Goal: Information Seeking & Learning: Learn about a topic

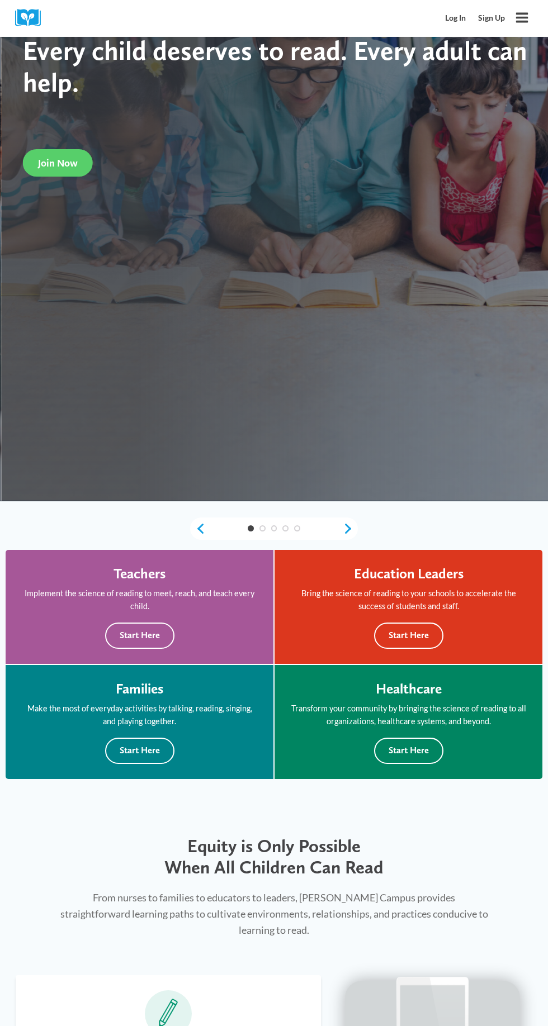
scroll to position [312, 0]
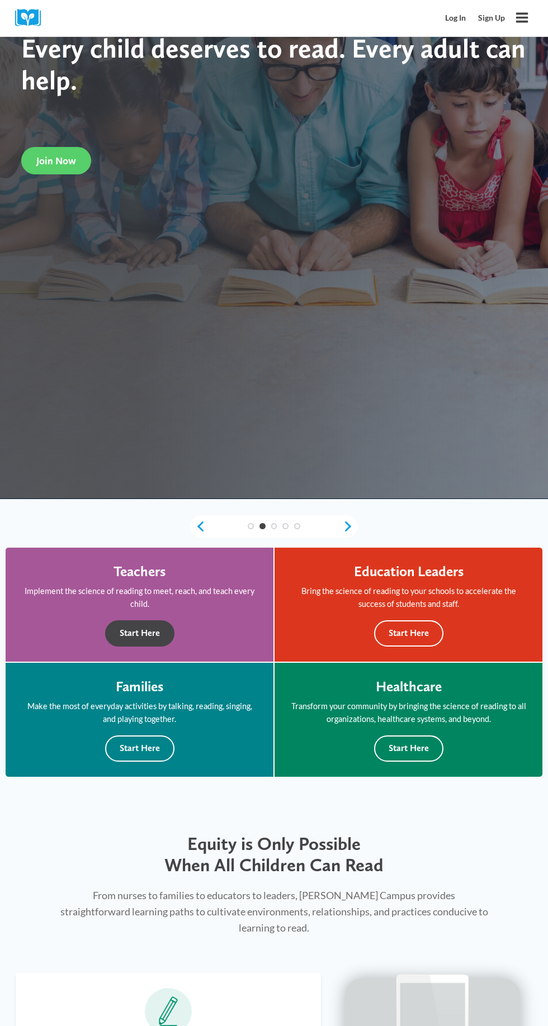
click at [140, 636] on button "Start Here" at bounding box center [139, 633] width 69 height 26
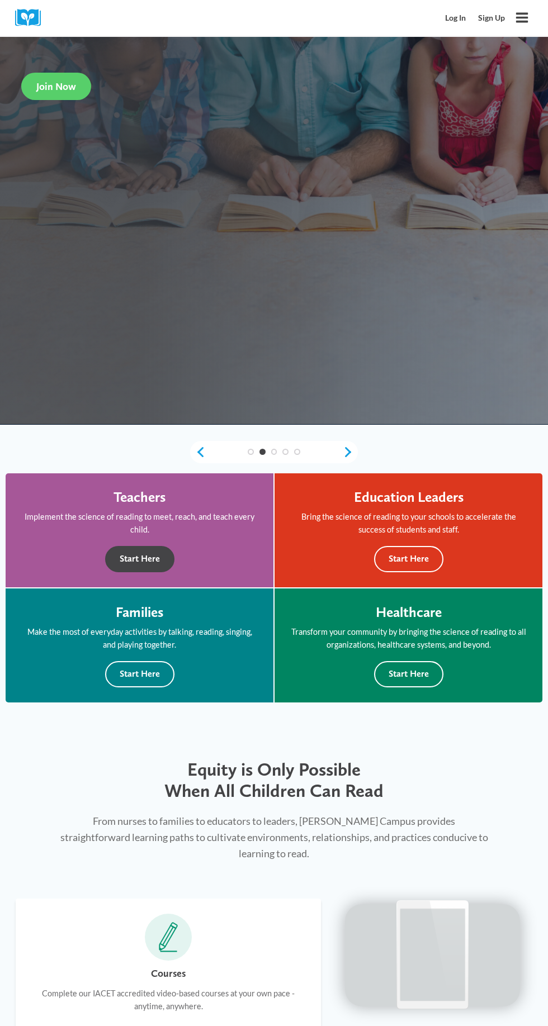
scroll to position [397, 0]
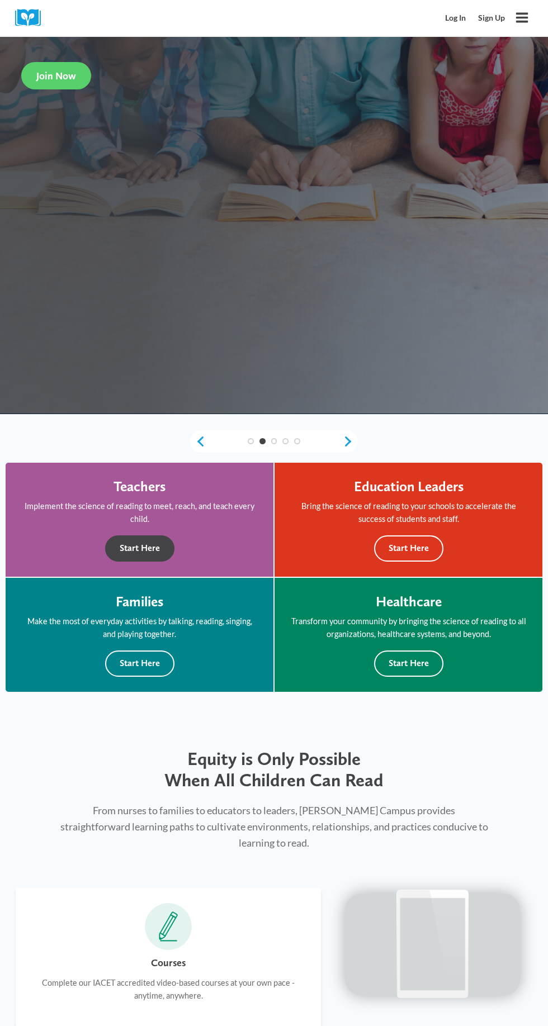
click at [135, 548] on button "Start Here" at bounding box center [139, 548] width 69 height 26
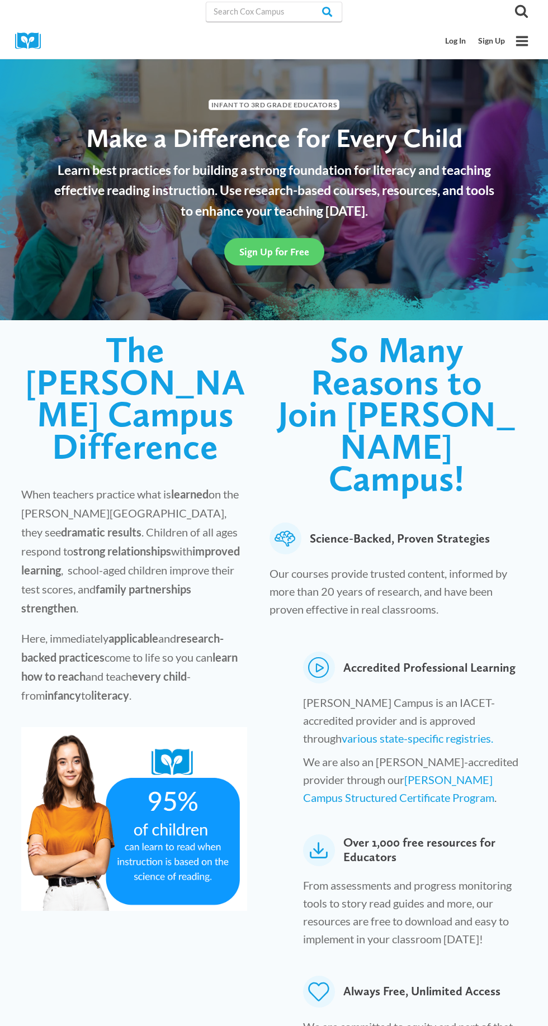
click at [521, 43] on icon "Toggle Menu" at bounding box center [522, 41] width 14 height 14
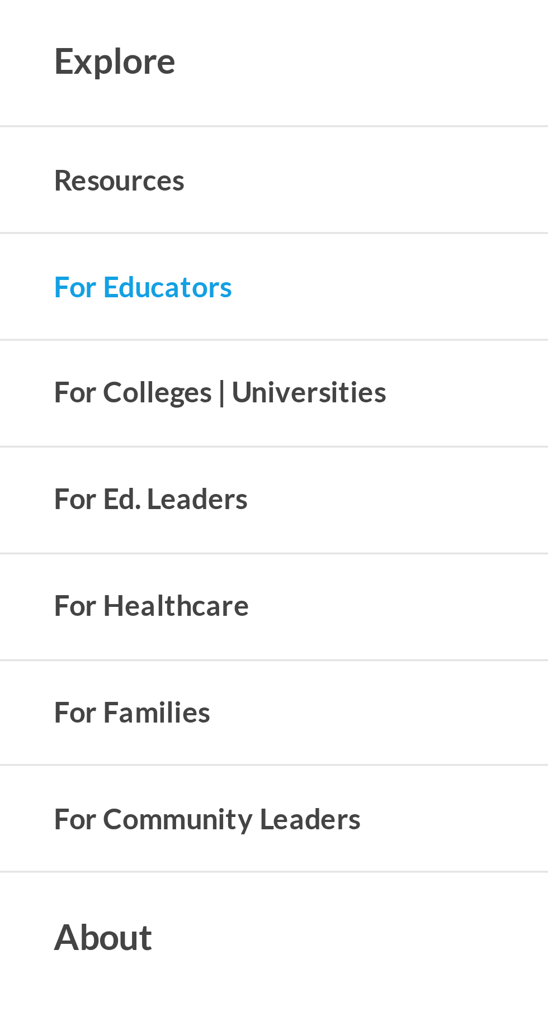
click at [50, 186] on button "Toggle child menu Expand" at bounding box center [274, 185] width 548 height 29
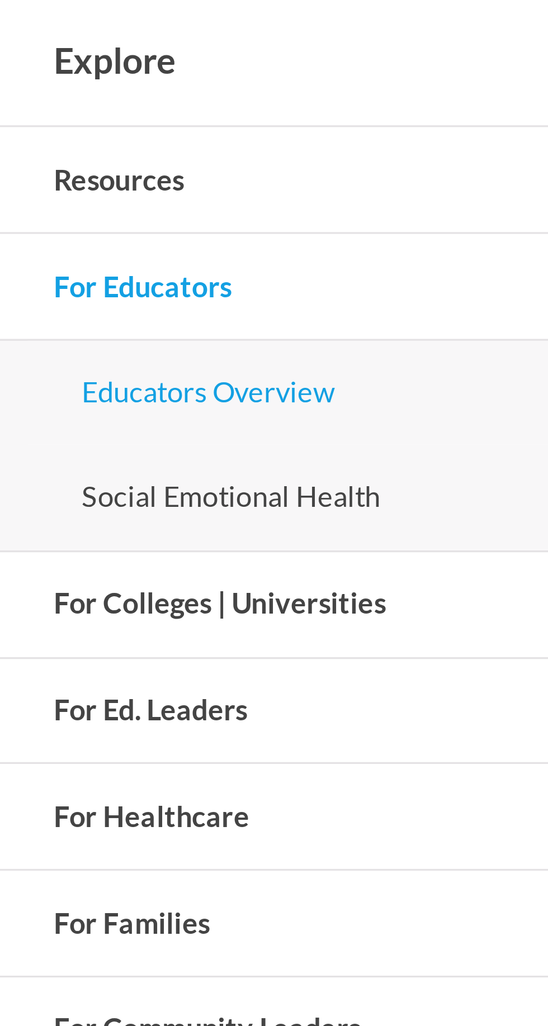
click at [89, 218] on link "Educators Overview" at bounding box center [274, 216] width 532 height 30
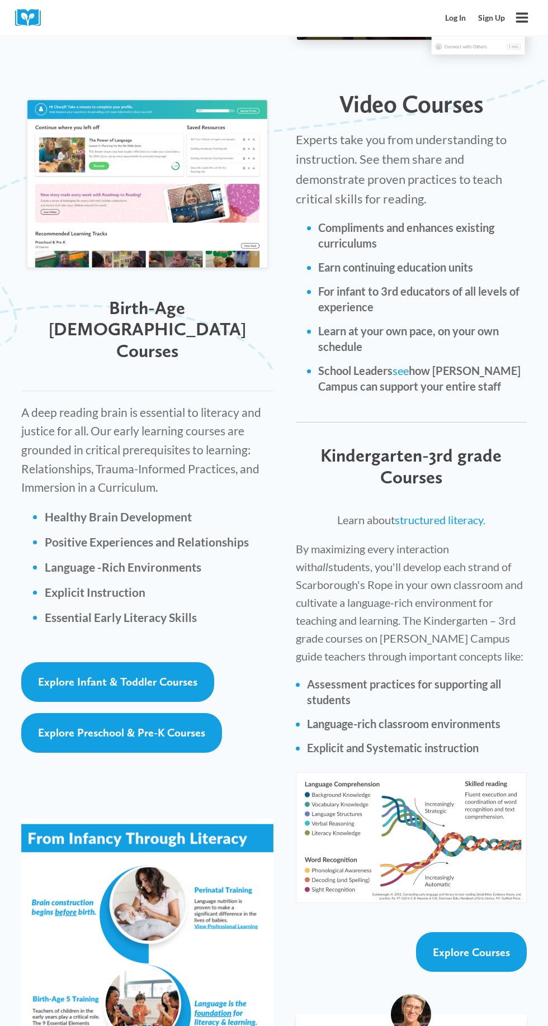
scroll to position [1419, 0]
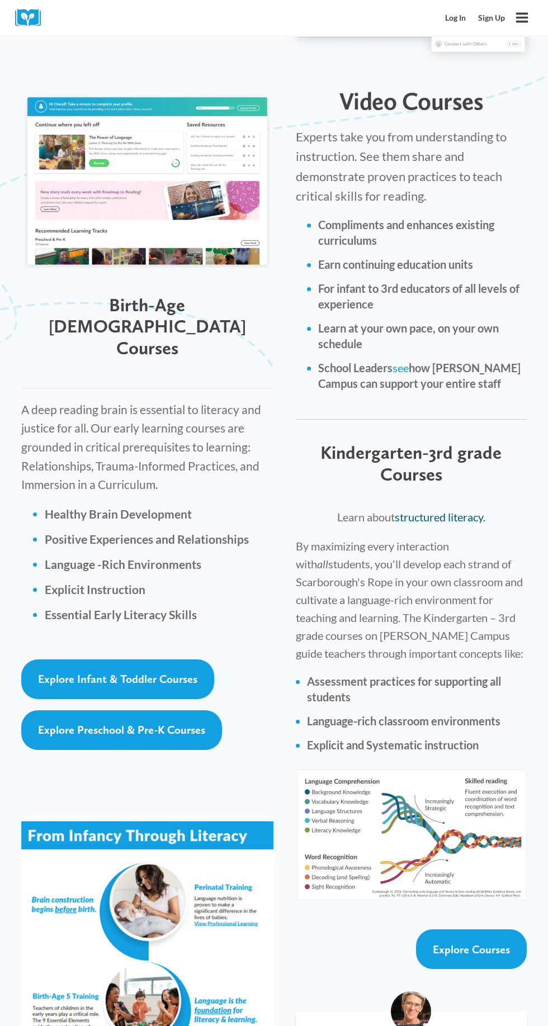
click at [467, 510] on link "structured literacy." at bounding box center [440, 516] width 91 height 13
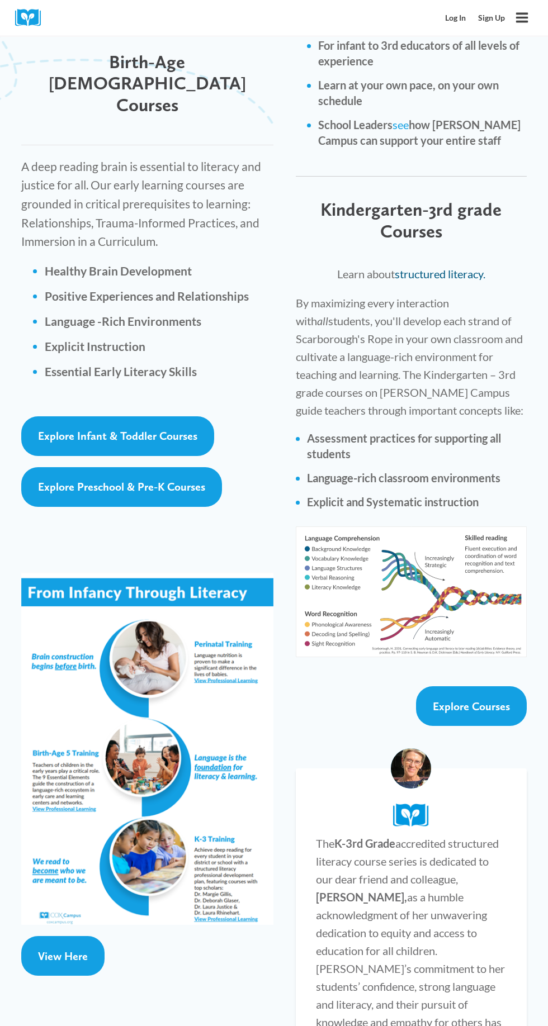
scroll to position [1663, 0]
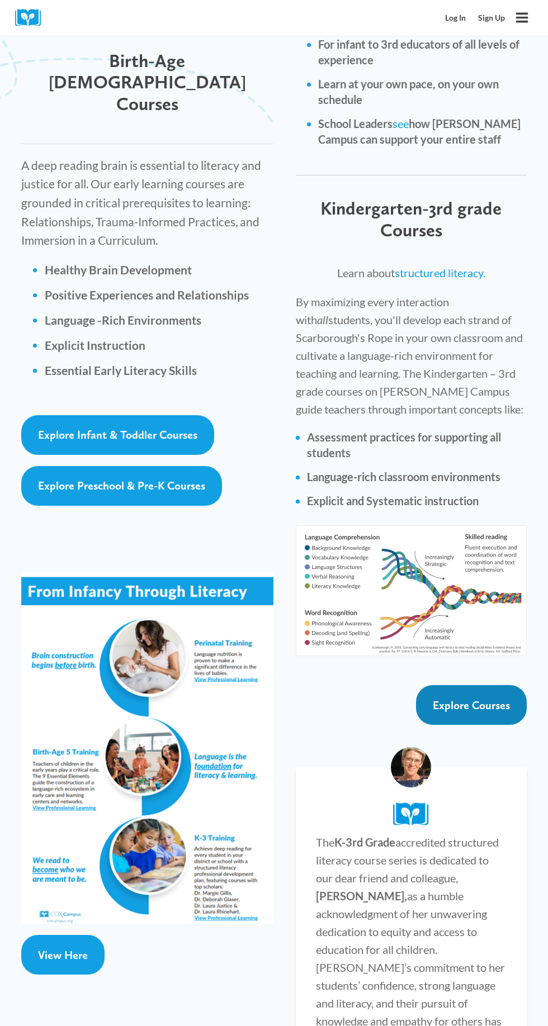
click at [483, 699] on span "Explore Courses" at bounding box center [471, 705] width 77 height 13
click at [461, 685] on link "Explore Courses" at bounding box center [471, 705] width 111 height 40
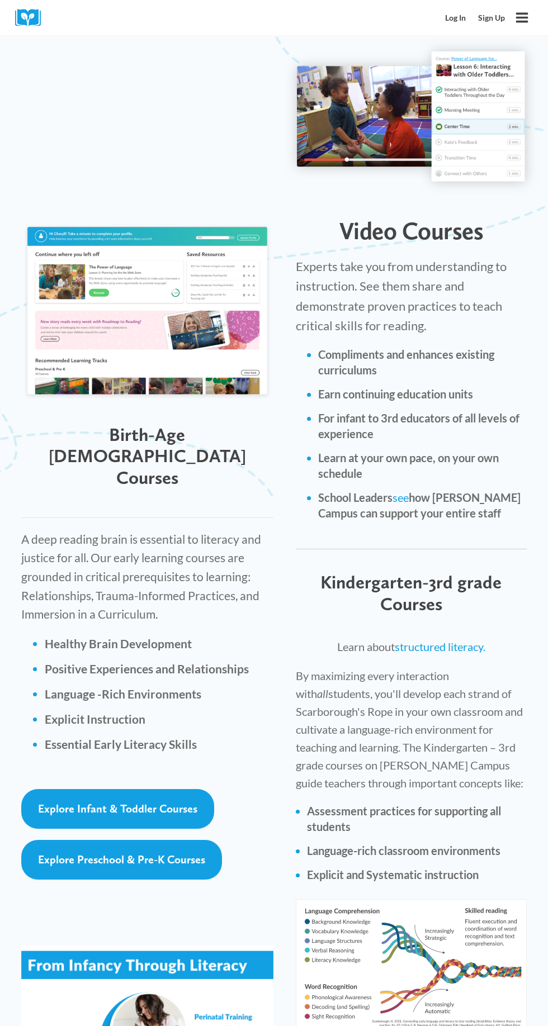
scroll to position [1289, 0]
click at [439, 640] on link "structured literacy." at bounding box center [440, 646] width 91 height 13
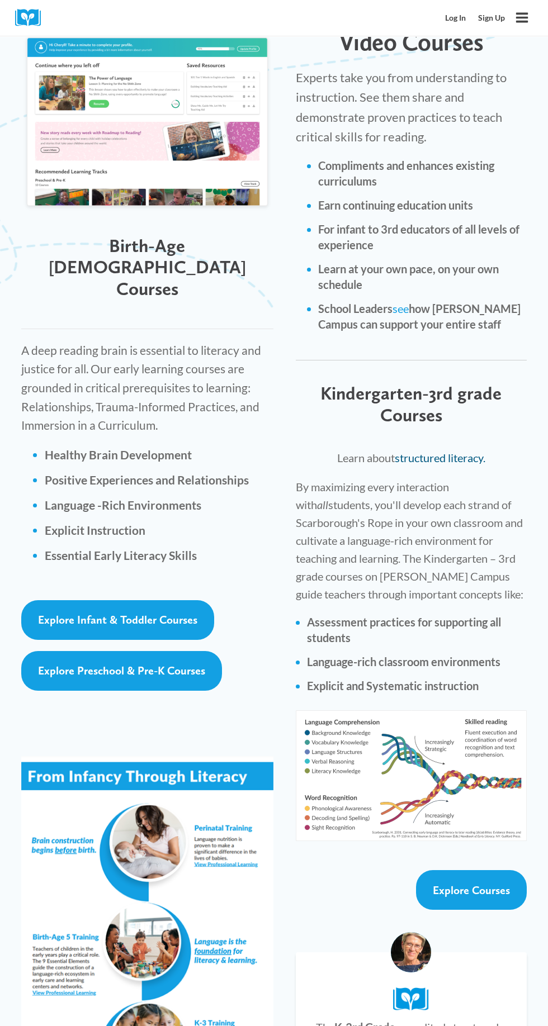
scroll to position [1480, 0]
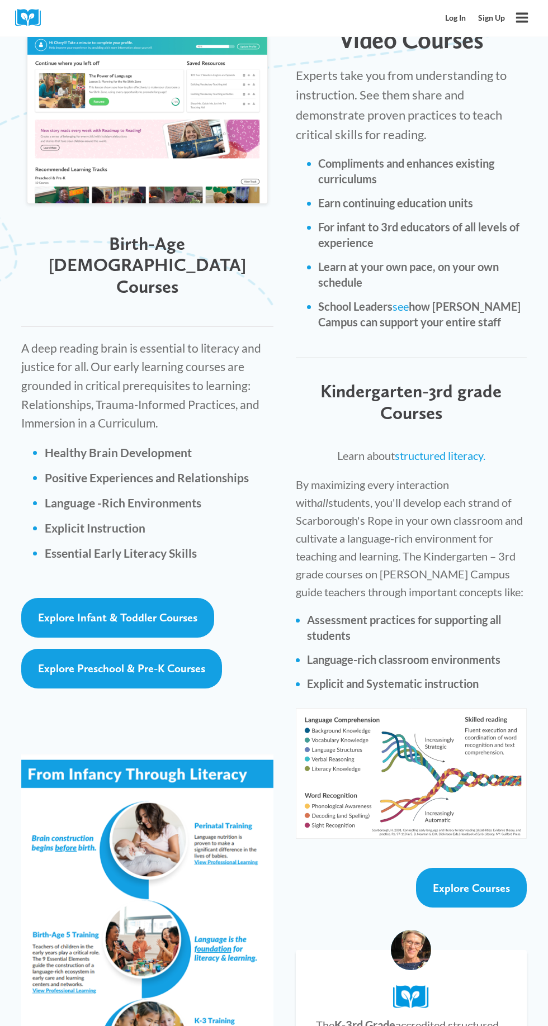
click at [451, 741] on img at bounding box center [411, 773] width 231 height 131
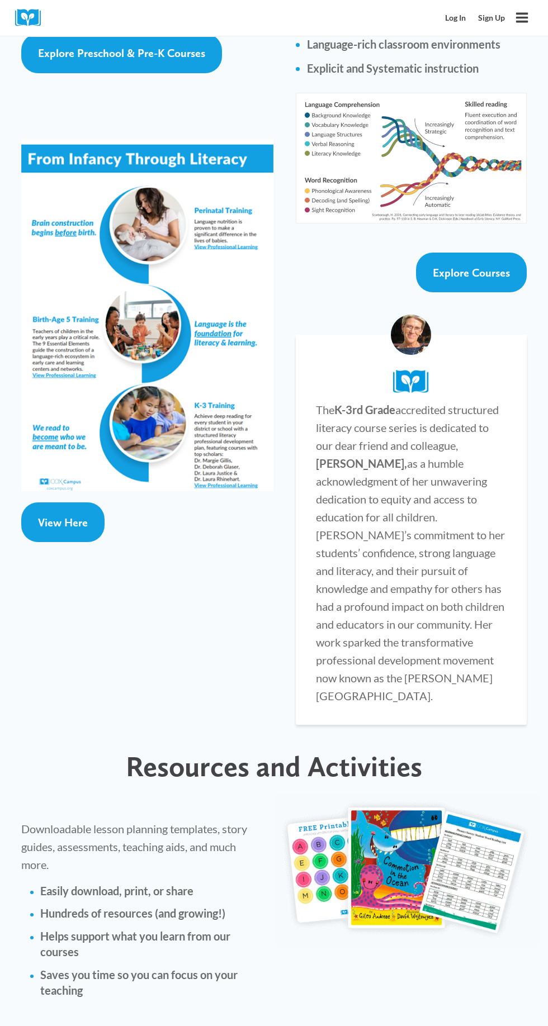
scroll to position [2085, 0]
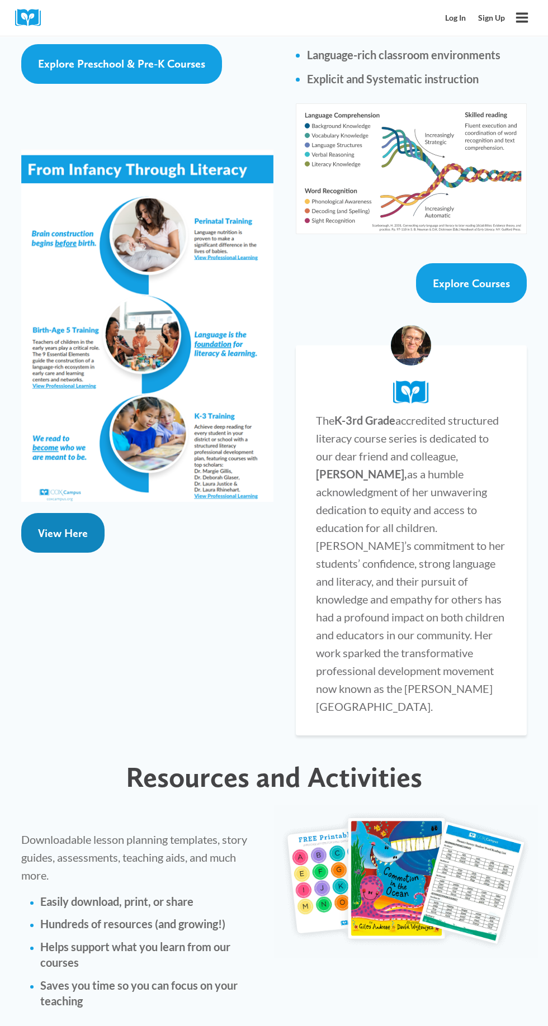
click at [51, 513] on link "View Here" at bounding box center [62, 533] width 83 height 40
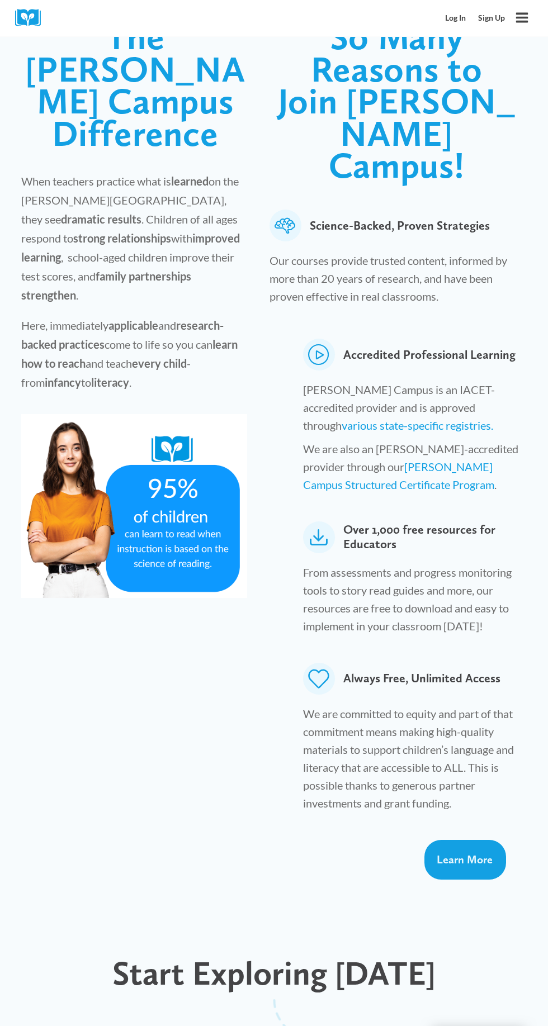
scroll to position [0, 0]
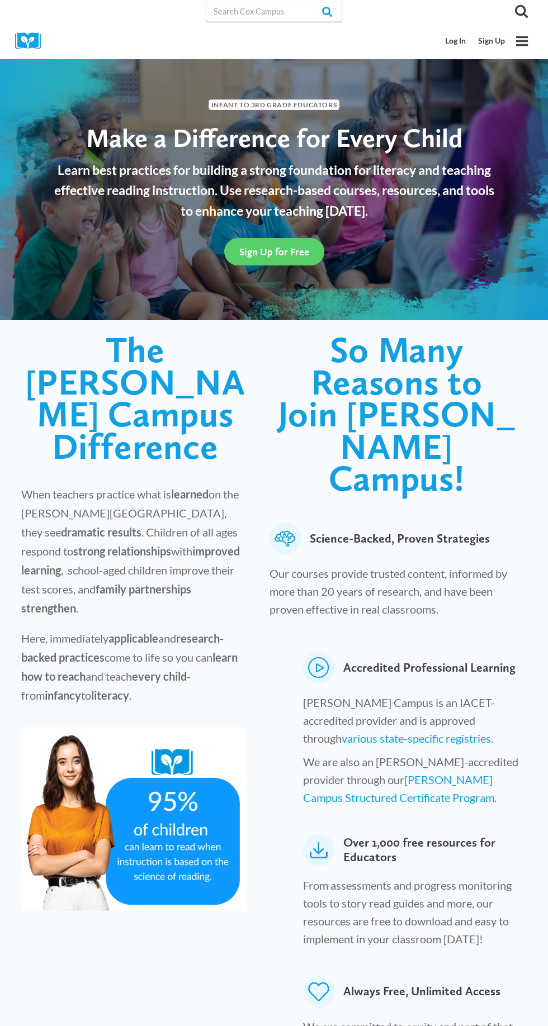
click at [440, 38] on link "Log In" at bounding box center [455, 41] width 33 height 21
